Goal: Consume media (video, audio): Consume media (video, audio)

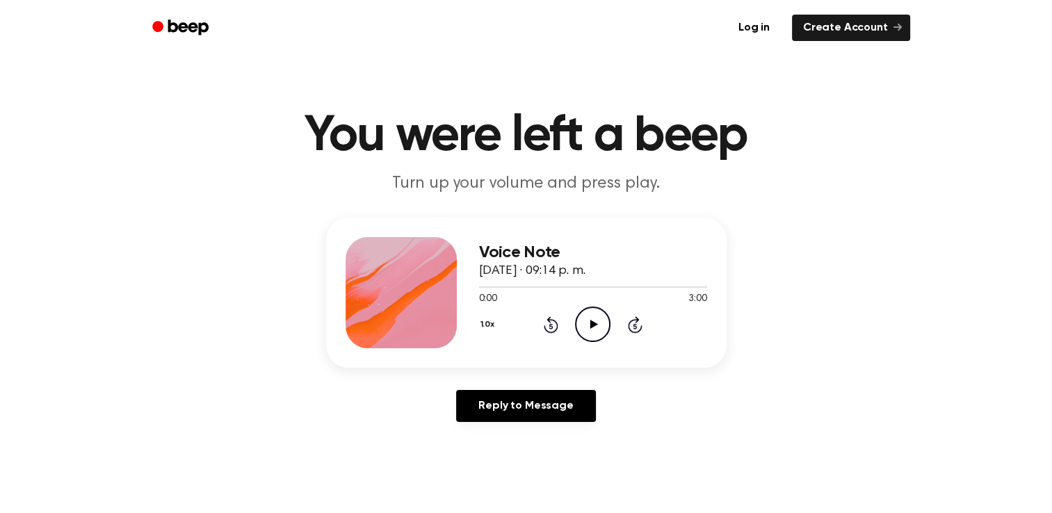
click at [585, 315] on icon "Play Audio" at bounding box center [592, 324] width 35 height 35
click at [547, 327] on icon "Rewind 5 seconds" at bounding box center [550, 325] width 15 height 18
click at [585, 315] on icon "Pause Audio" at bounding box center [592, 324] width 35 height 35
click at [582, 316] on icon "Play Audio" at bounding box center [592, 324] width 35 height 35
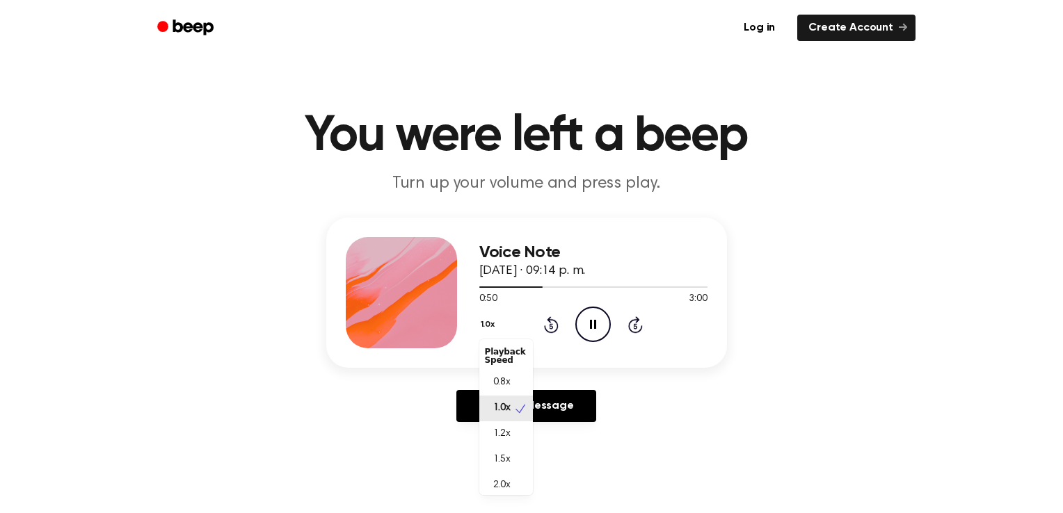
click at [495, 325] on button "1.0x" at bounding box center [489, 325] width 21 height 24
click at [530, 316] on div "1.0x Playback Speed 0.8x 1.0x 1.2x 1.5x 2.0x Rewind 5 seconds Pause Audio Skip …" at bounding box center [593, 324] width 228 height 35
click at [481, 325] on button "1.0x" at bounding box center [489, 325] width 21 height 24
drag, startPoint x: 522, startPoint y: 424, endPoint x: 499, endPoint y: 434, distance: 24.9
click at [499, 434] on span "1.2x" at bounding box center [501, 434] width 17 height 15
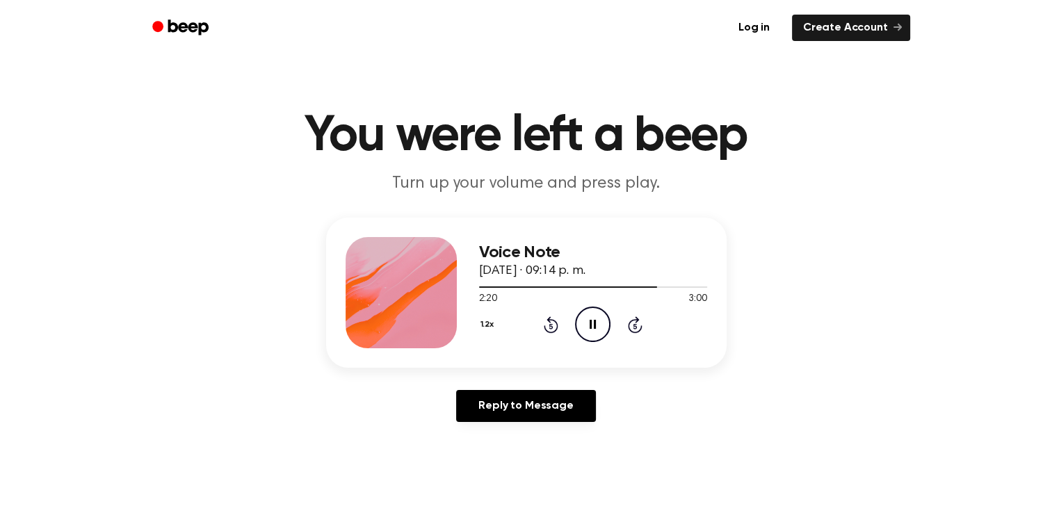
click at [631, 329] on icon at bounding box center [635, 324] width 15 height 17
click at [550, 320] on icon at bounding box center [551, 324] width 15 height 17
click at [551, 328] on icon "Rewind 5 seconds" at bounding box center [550, 325] width 15 height 18
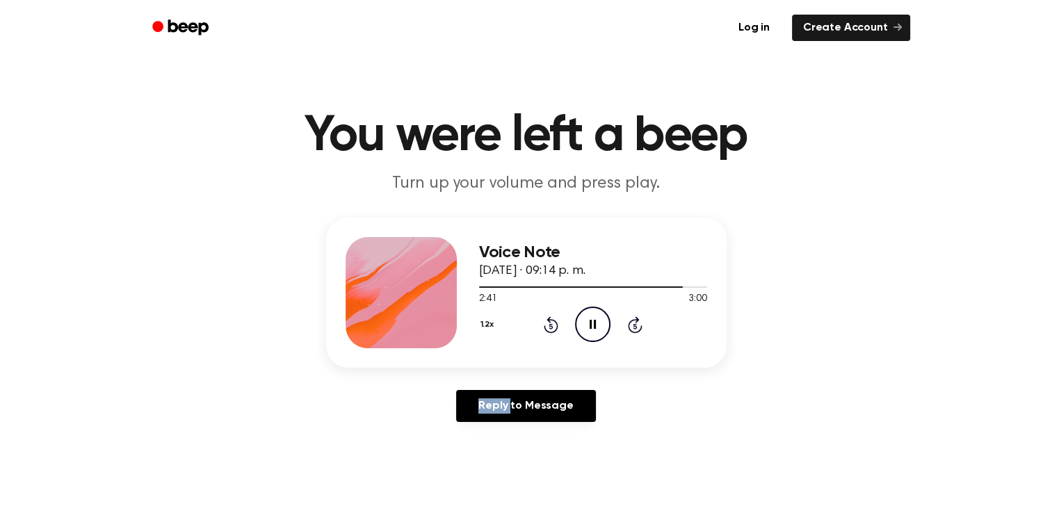
click at [551, 328] on icon "Rewind 5 seconds" at bounding box center [550, 325] width 15 height 18
drag, startPoint x: 551, startPoint y: 328, endPoint x: 529, endPoint y: 405, distance: 80.8
click at [529, 405] on link "Reply to Message" at bounding box center [525, 406] width 139 height 32
click at [636, 283] on div at bounding box center [593, 286] width 228 height 11
drag, startPoint x: 636, startPoint y: 283, endPoint x: 643, endPoint y: 284, distance: 7.7
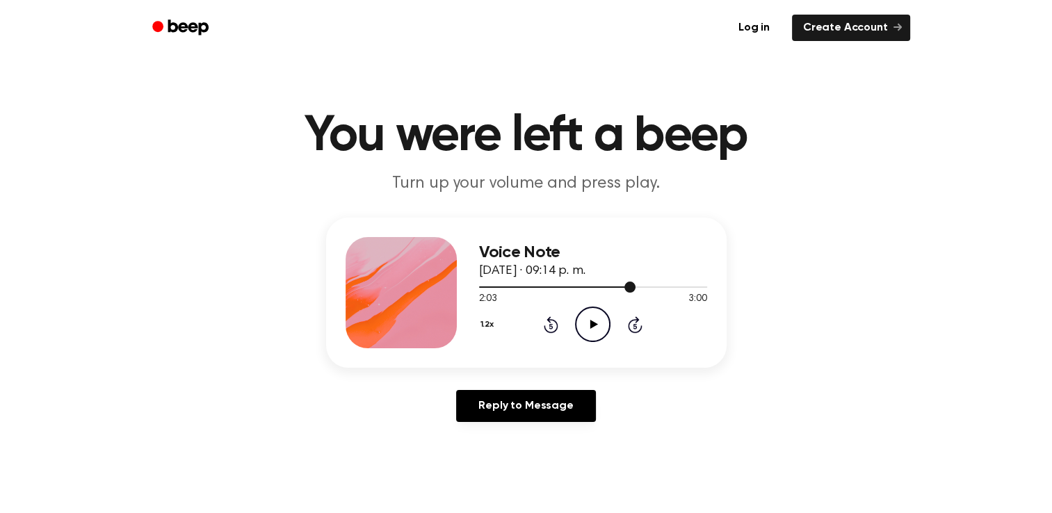
click at [643, 284] on div at bounding box center [593, 286] width 228 height 11
click at [649, 288] on div at bounding box center [593, 286] width 228 height 11
click at [652, 288] on div at bounding box center [593, 286] width 228 height 11
click at [656, 288] on div at bounding box center [593, 286] width 228 height 11
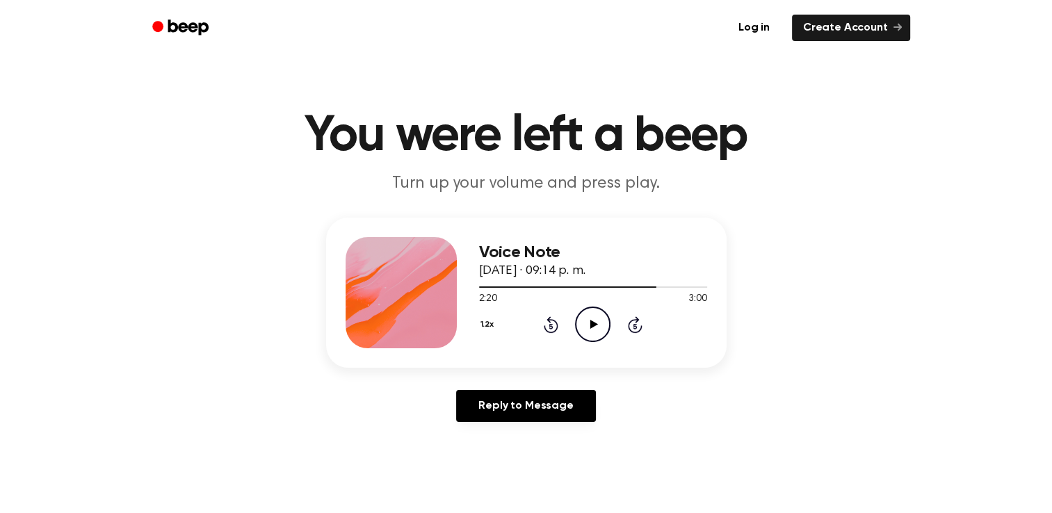
drag, startPoint x: 661, startPoint y: 289, endPoint x: 601, endPoint y: 299, distance: 61.4
click at [601, 299] on div "2:20 3:00" at bounding box center [593, 299] width 228 height 15
click at [588, 325] on icon "Play Audio" at bounding box center [592, 324] width 35 height 35
click at [582, 341] on icon "Play Audio" at bounding box center [592, 324] width 35 height 35
drag, startPoint x: 579, startPoint y: 330, endPoint x: 526, endPoint y: 366, distance: 64.4
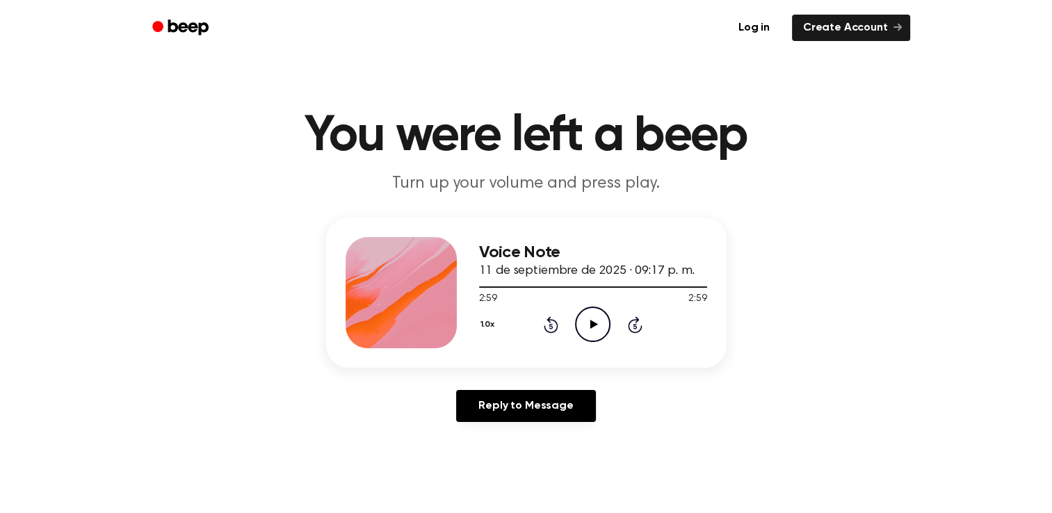
click at [526, 366] on div "Voice Note 11 de septiembre de 2025 · 09:17 p. m. 2:59 2:59 Your browser does n…" at bounding box center [526, 293] width 401 height 150
